Goal: Transaction & Acquisition: Book appointment/travel/reservation

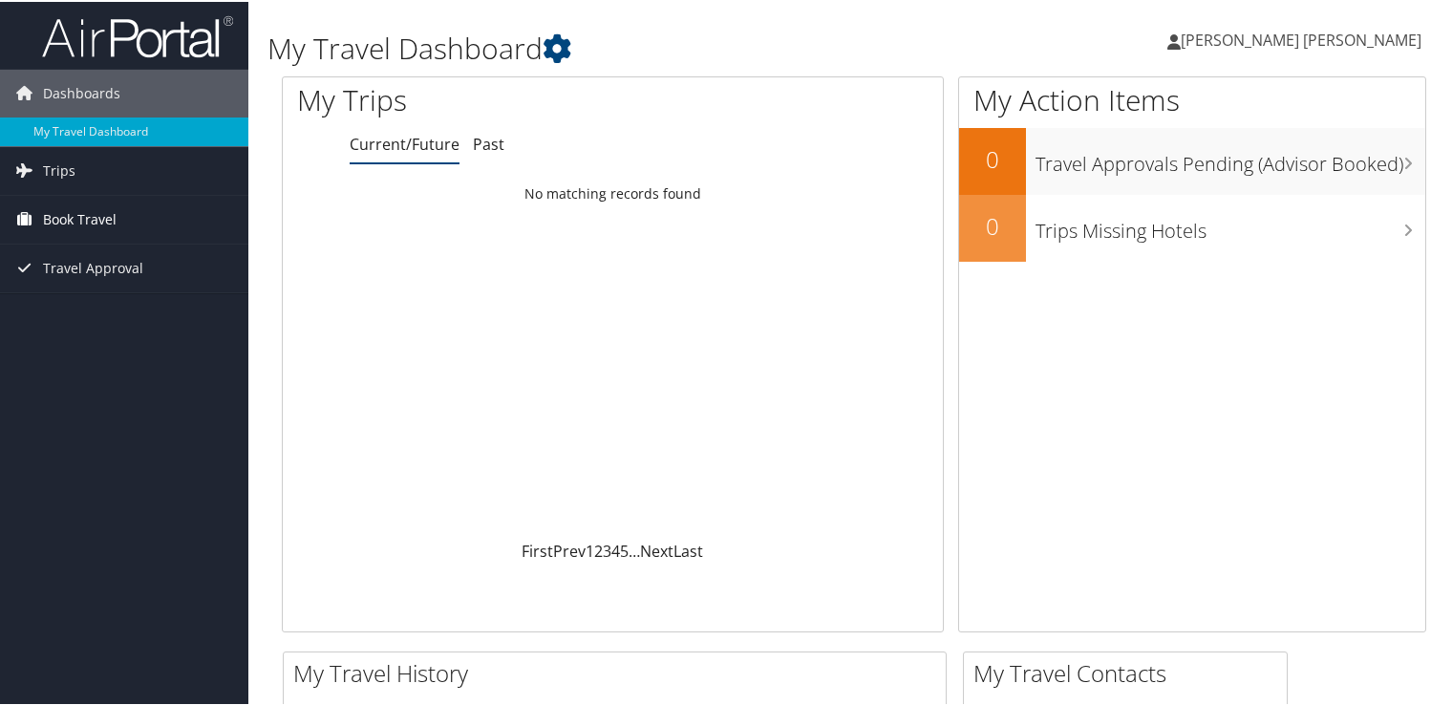
click at [92, 216] on span "Book Travel" at bounding box center [80, 218] width 74 height 48
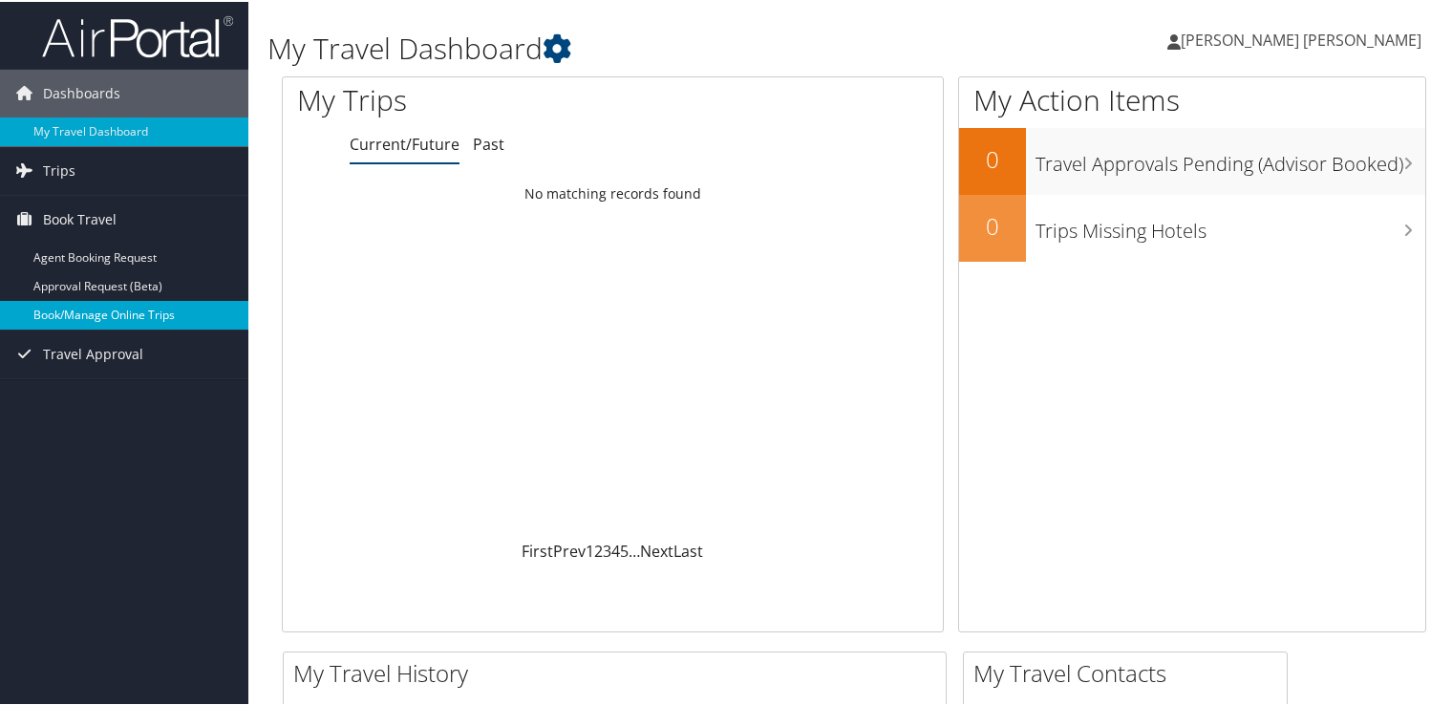
click at [108, 312] on link "Book/Manage Online Trips" at bounding box center [124, 313] width 248 height 29
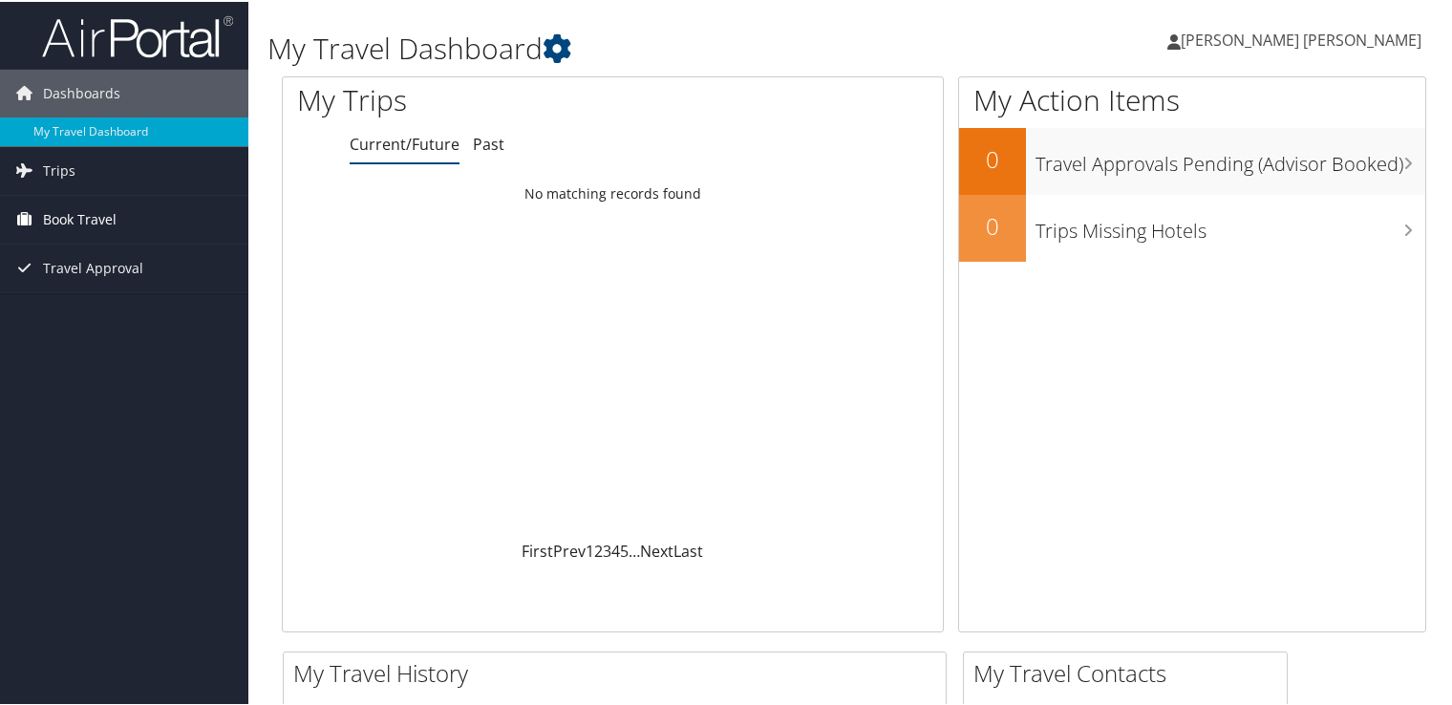
click at [80, 203] on span "Book Travel" at bounding box center [80, 218] width 74 height 48
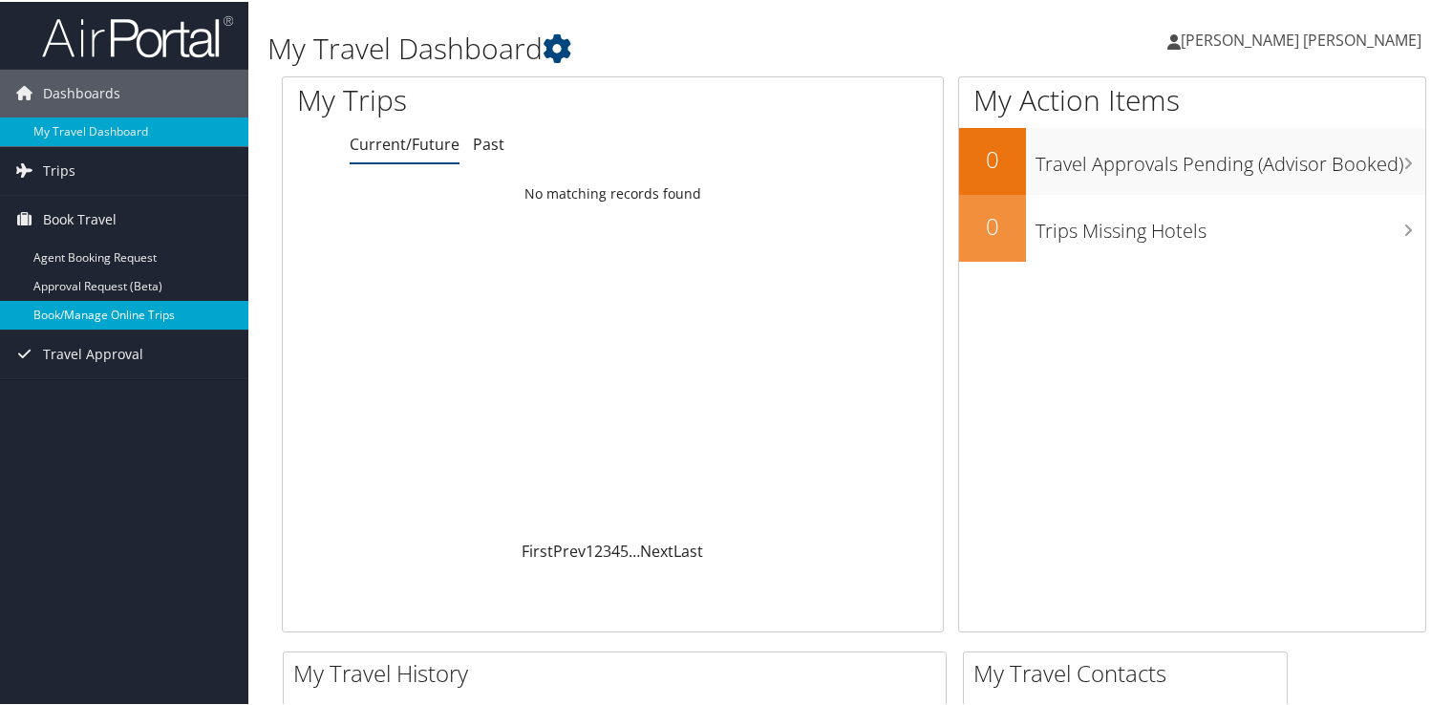
click at [98, 307] on link "Book/Manage Online Trips" at bounding box center [124, 313] width 248 height 29
click at [131, 311] on link "Book/Manage Online Trips" at bounding box center [124, 313] width 248 height 29
